Goal: Navigation & Orientation: Find specific page/section

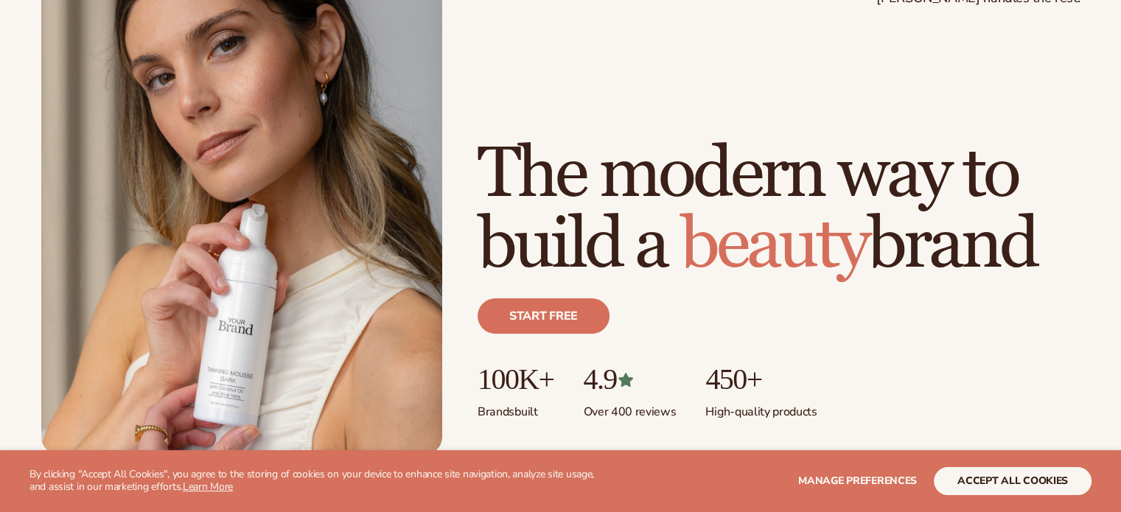
scroll to position [147, 0]
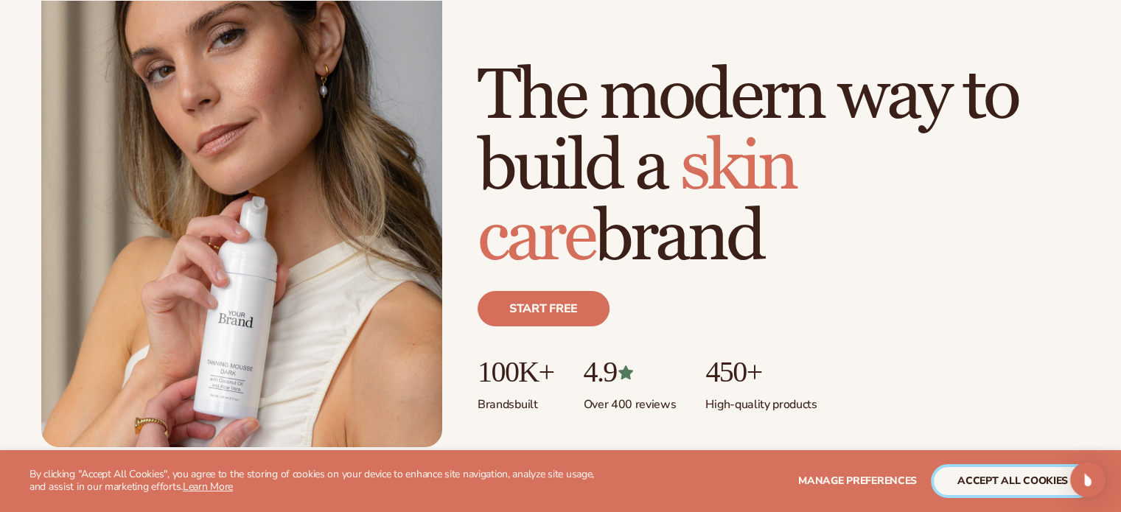
click at [980, 471] on button "accept all cookies" at bounding box center [1013, 481] width 158 height 28
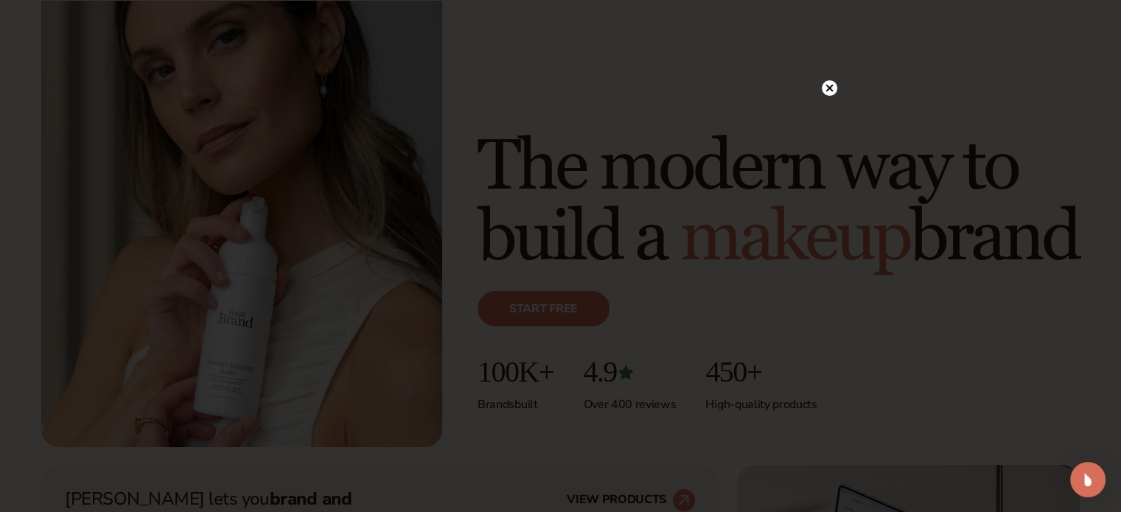
click at [826, 85] on circle at bounding box center [829, 87] width 15 height 15
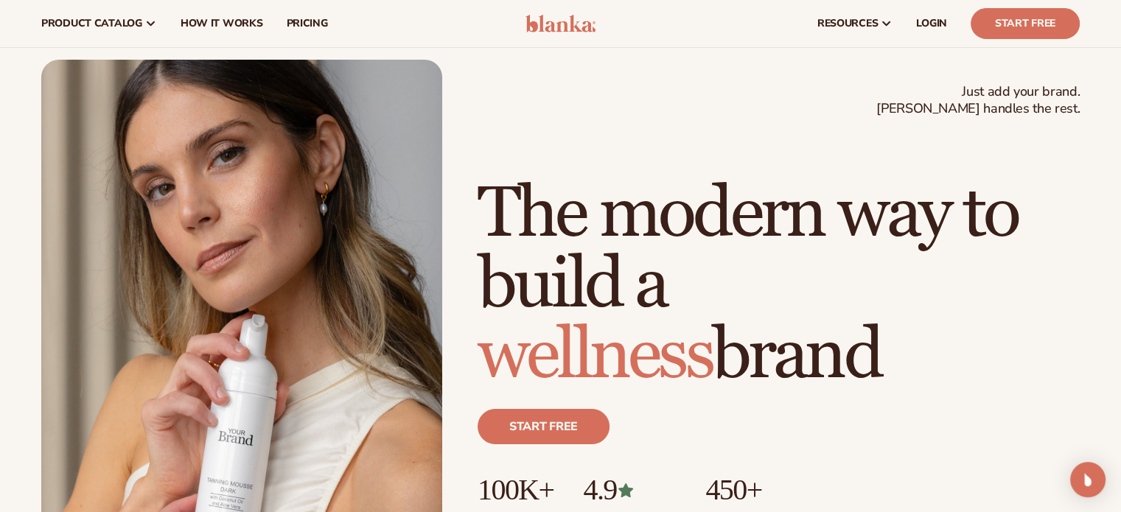
scroll to position [0, 0]
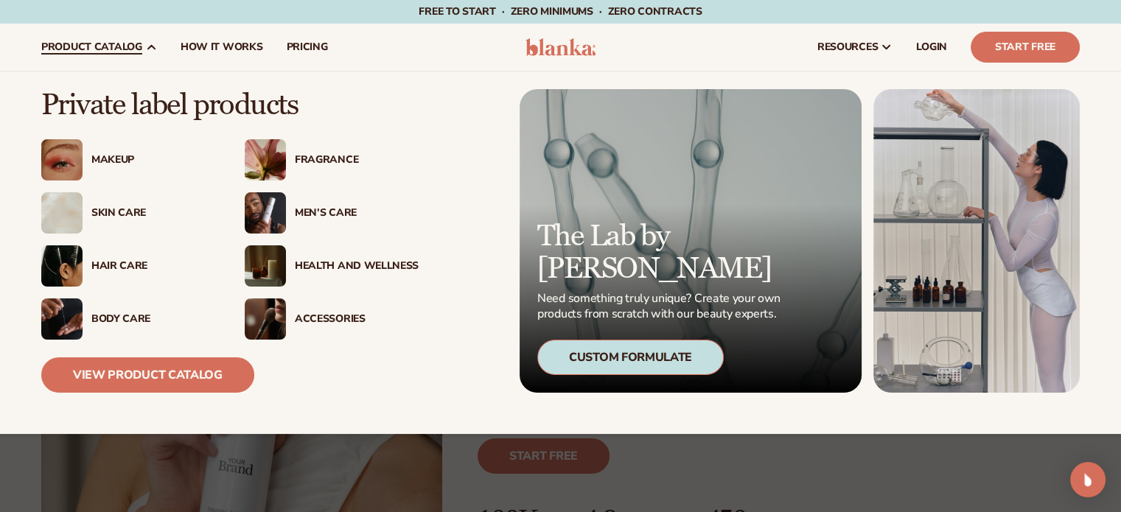
click at [139, 209] on div "Skin Care" at bounding box center [153, 213] width 124 height 13
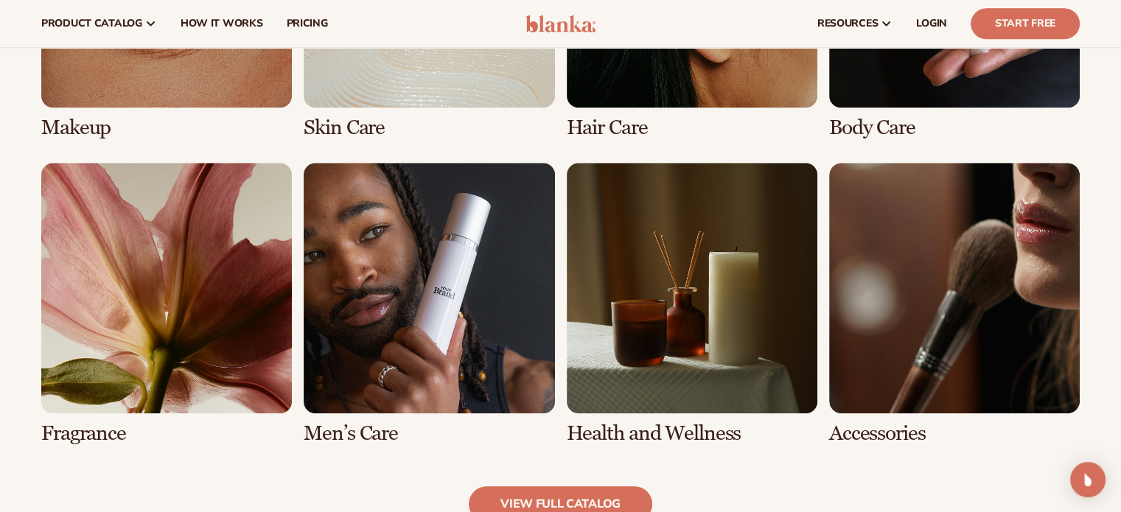
scroll to position [1216, 0]
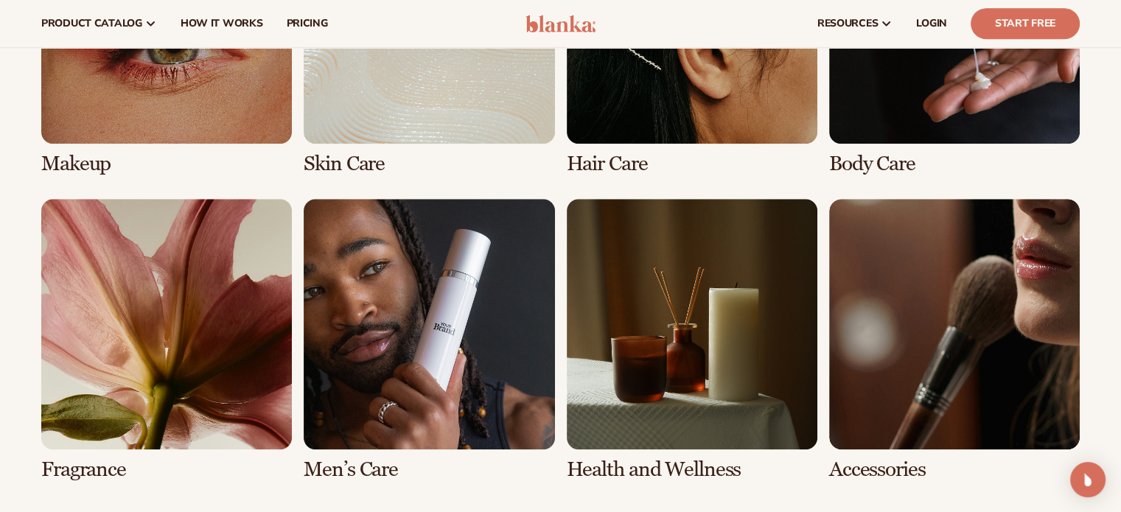
click at [489, 120] on link "2 / 8" at bounding box center [429, 34] width 251 height 282
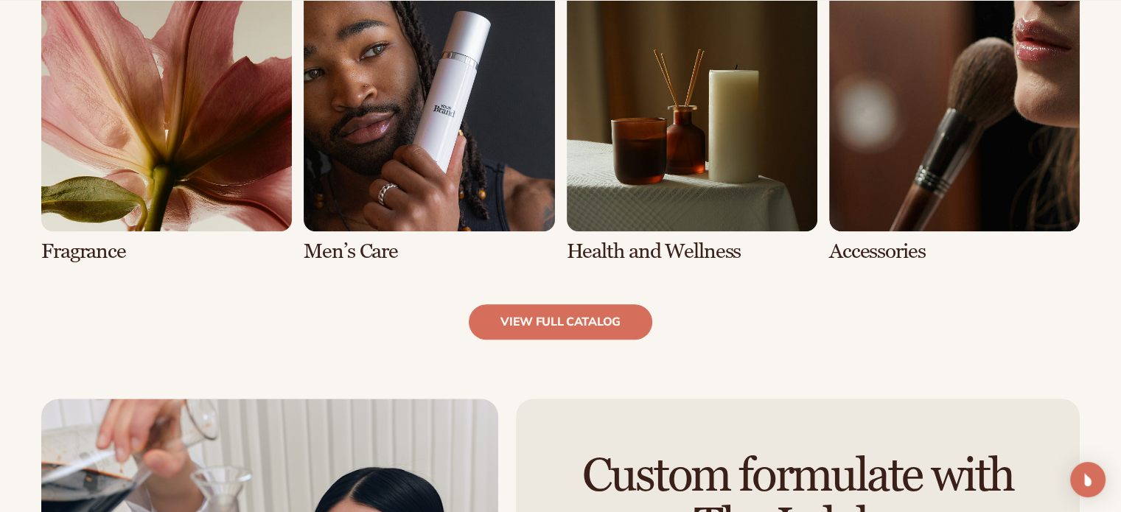
scroll to position [1459, 0]
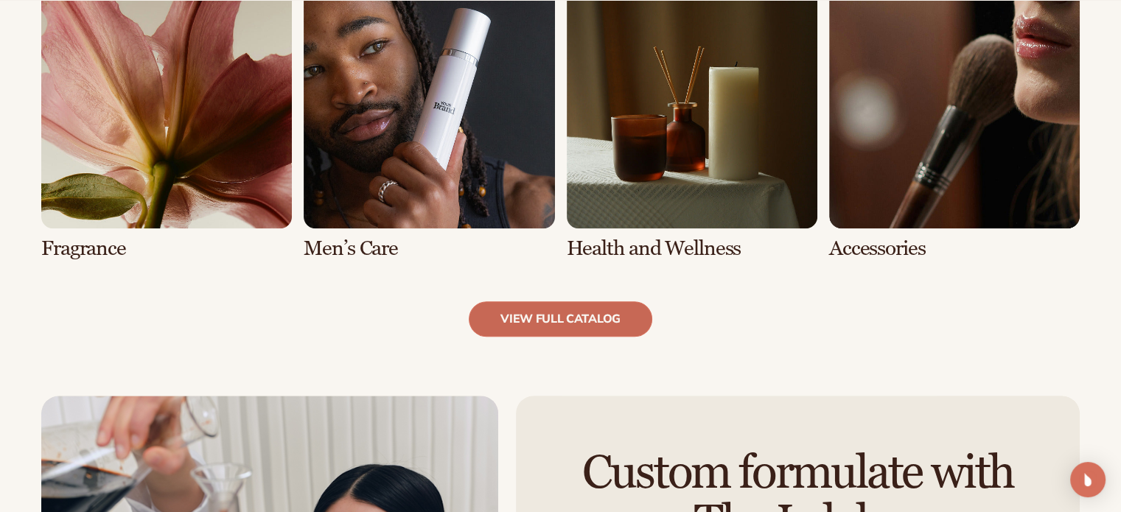
click at [519, 308] on link "view full catalog" at bounding box center [561, 319] width 184 height 35
